Goal: Find contact information: Find contact information

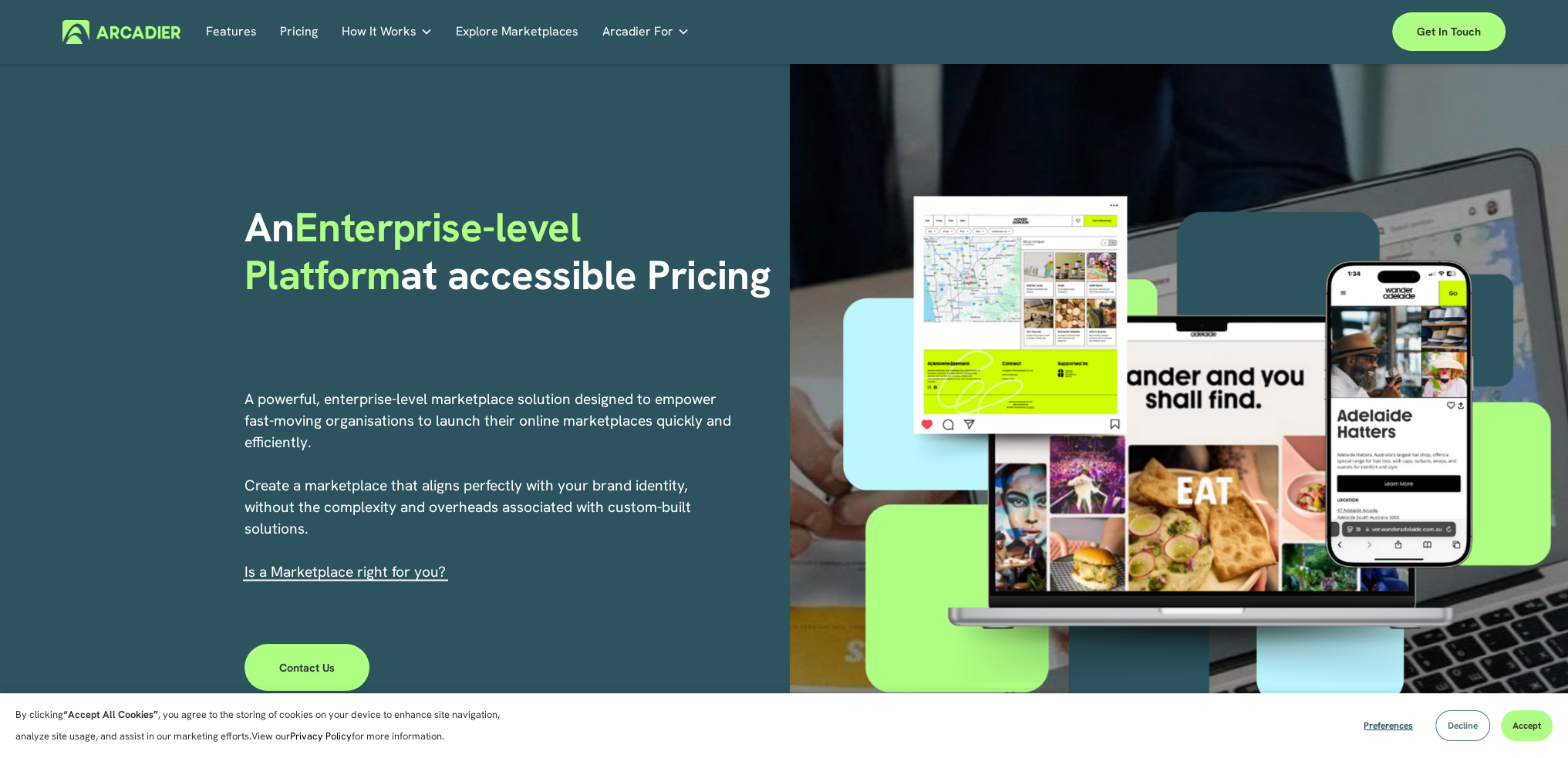
click at [1448, 726] on span "Decline" at bounding box center [1463, 726] width 30 height 12
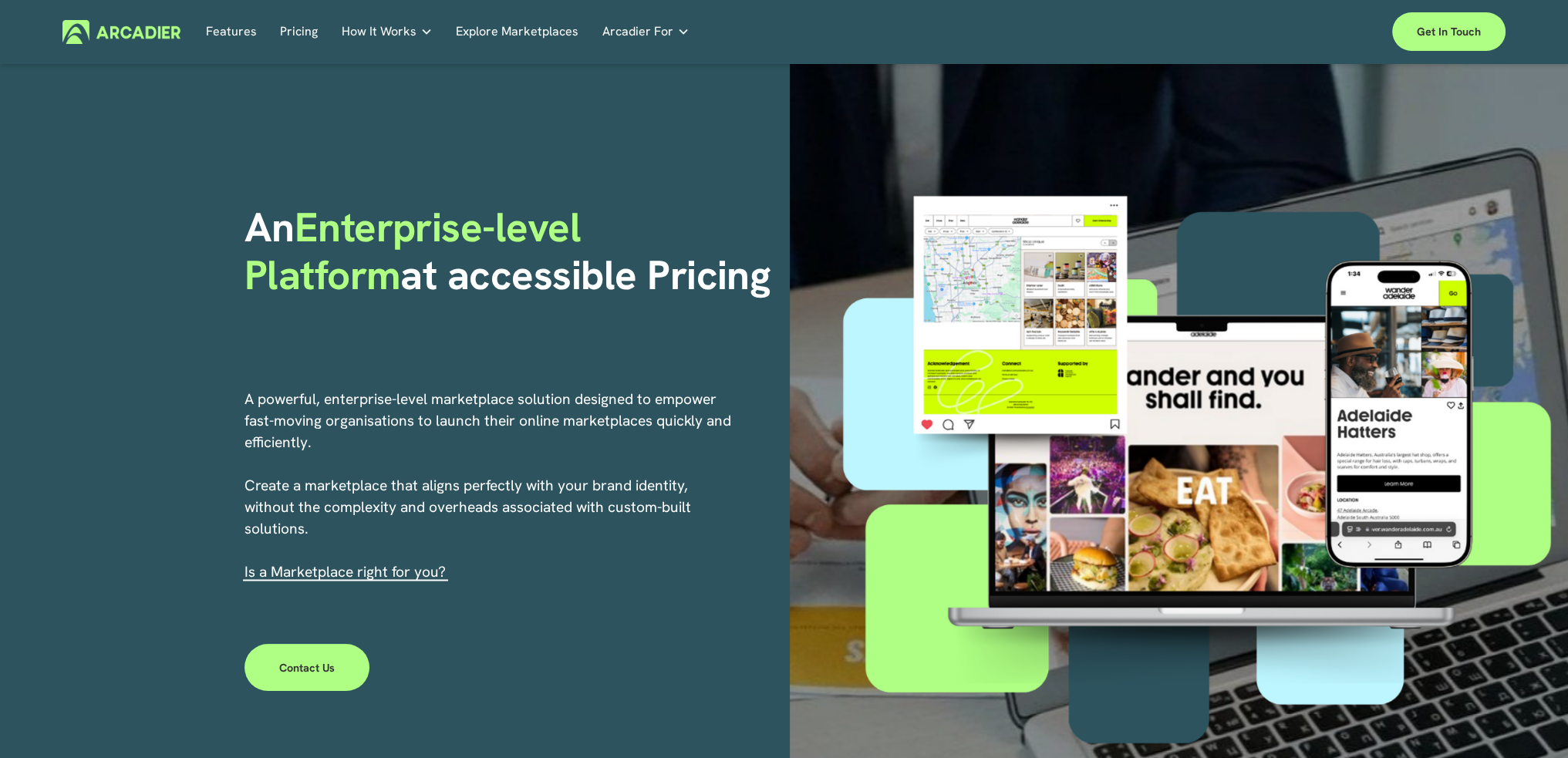
click at [433, 412] on p "A powerful, enterprise-level marketplace solution designed to empower fast-movi…" at bounding box center [490, 486] width 490 height 194
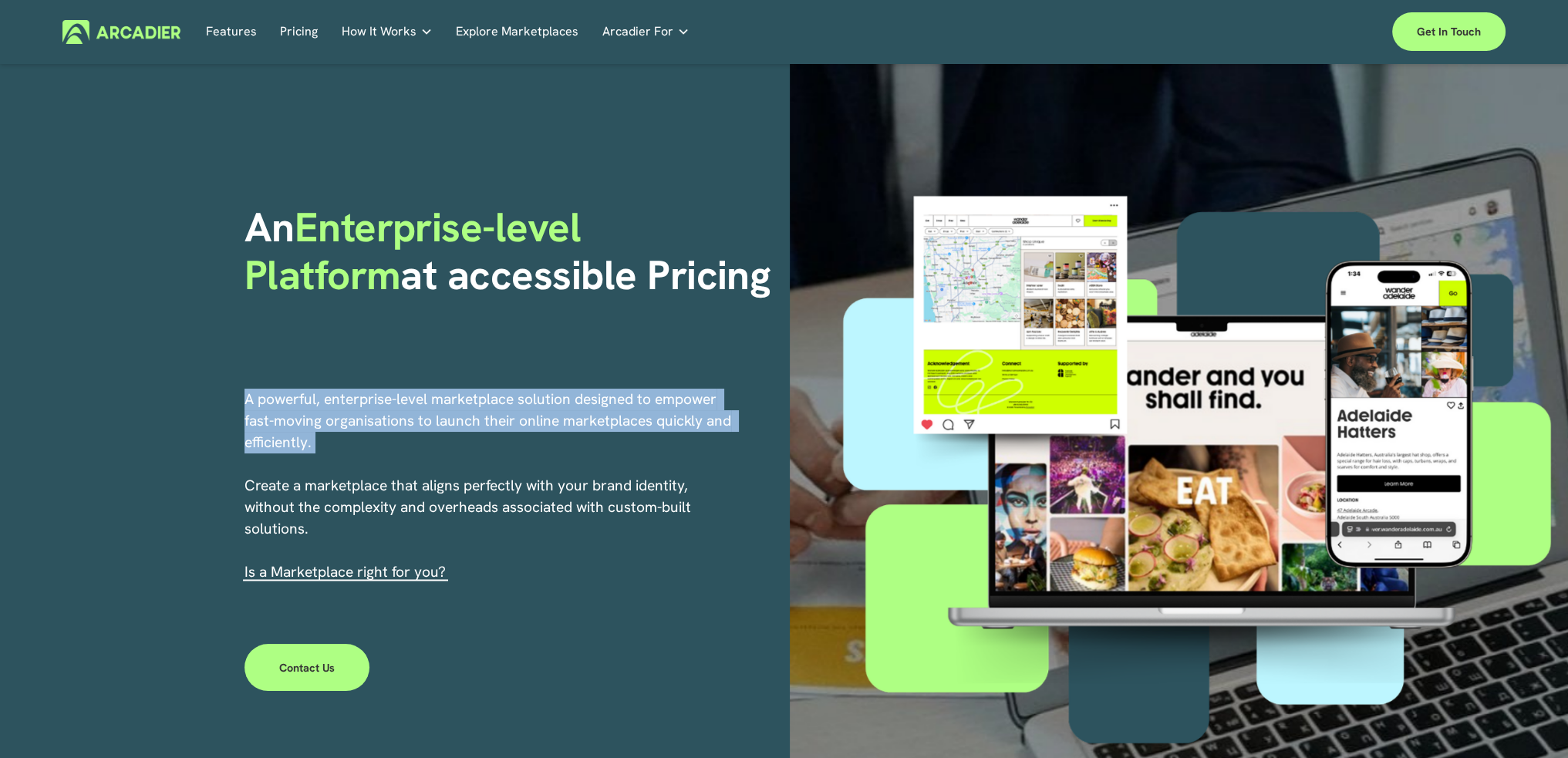
click at [433, 412] on p "A powerful, enterprise-level marketplace solution designed to empower fast-movi…" at bounding box center [490, 486] width 490 height 194
click at [266, 409] on p "A powerful, enterprise-level marketplace solution designed to empower fast-movi…" at bounding box center [490, 486] width 490 height 194
drag, startPoint x: 239, startPoint y: 397, endPoint x: 312, endPoint y: 444, distance: 86.8
click at [312, 444] on div "An Enterprise-level Platform at accessible Pricing A powerful, enterprise-level…" at bounding box center [784, 458] width 1568 height 789
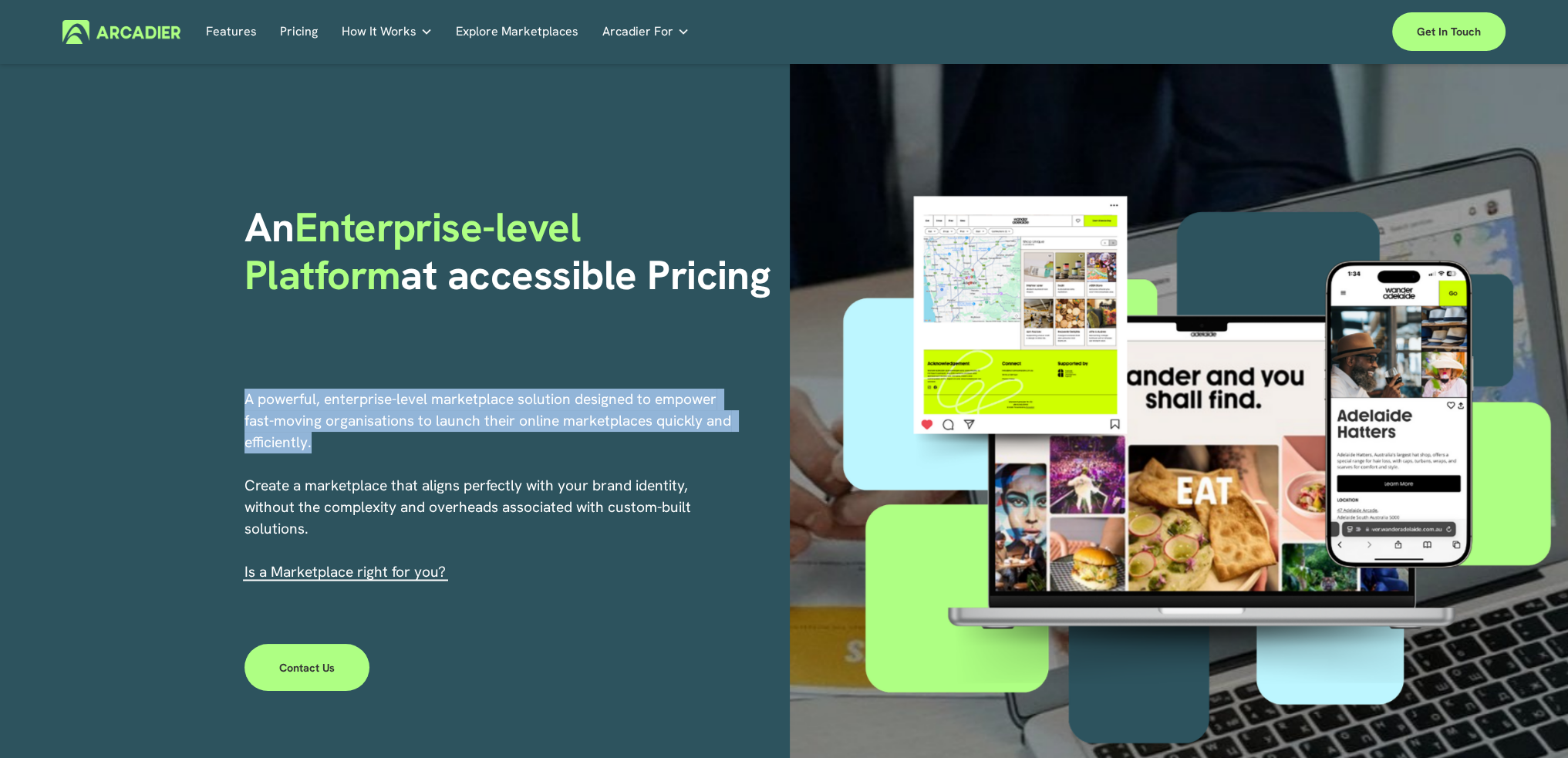
click at [312, 444] on p "A powerful, enterprise-level marketplace solution designed to empower fast-movi…" at bounding box center [490, 486] width 490 height 194
drag, startPoint x: 244, startPoint y: 400, endPoint x: 306, endPoint y: 438, distance: 72.7
click at [306, 438] on p "A powerful, enterprise-level marketplace solution designed to empower fast-movi…" at bounding box center [490, 486] width 490 height 194
